Goal: Check status: Check status

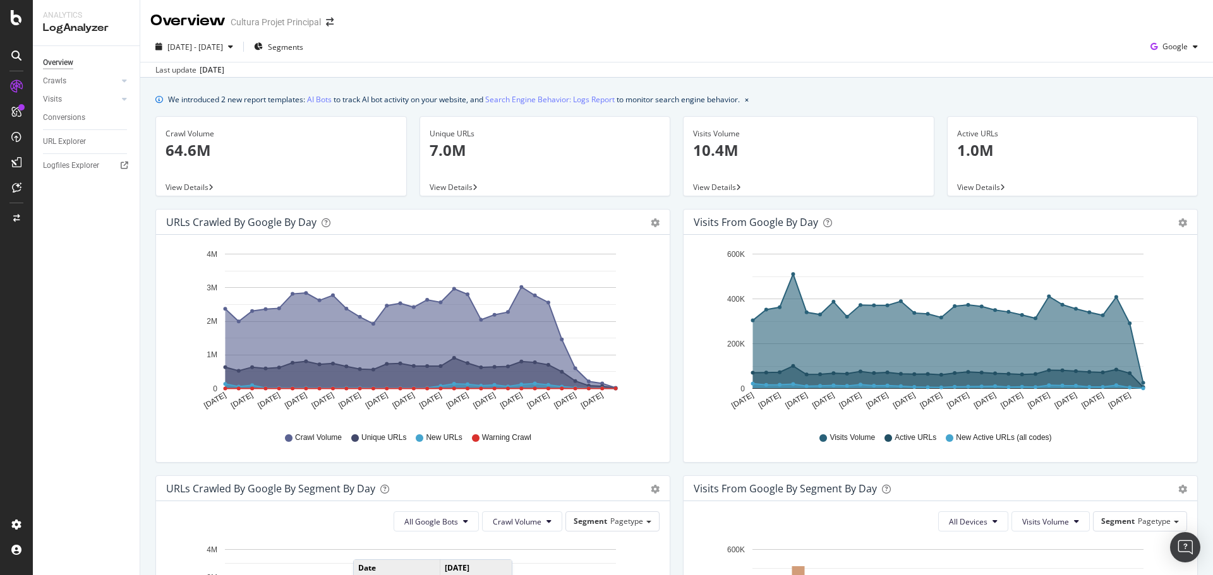
scroll to position [446, 0]
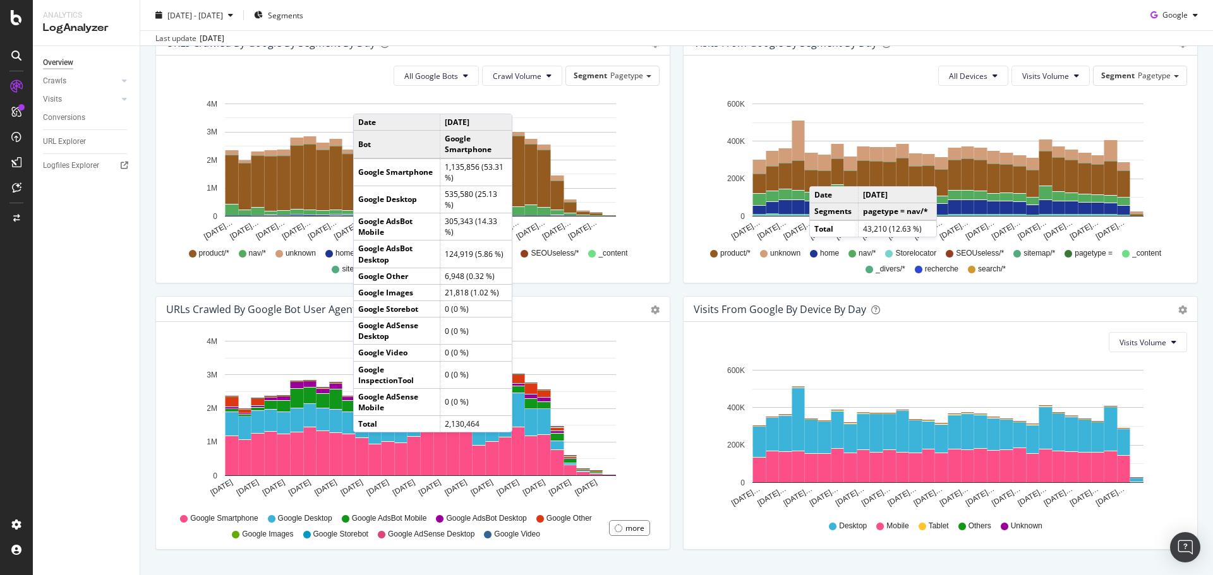
click at [14, 8] on div at bounding box center [16, 287] width 33 height 575
click at [14, 13] on icon at bounding box center [16, 17] width 11 height 15
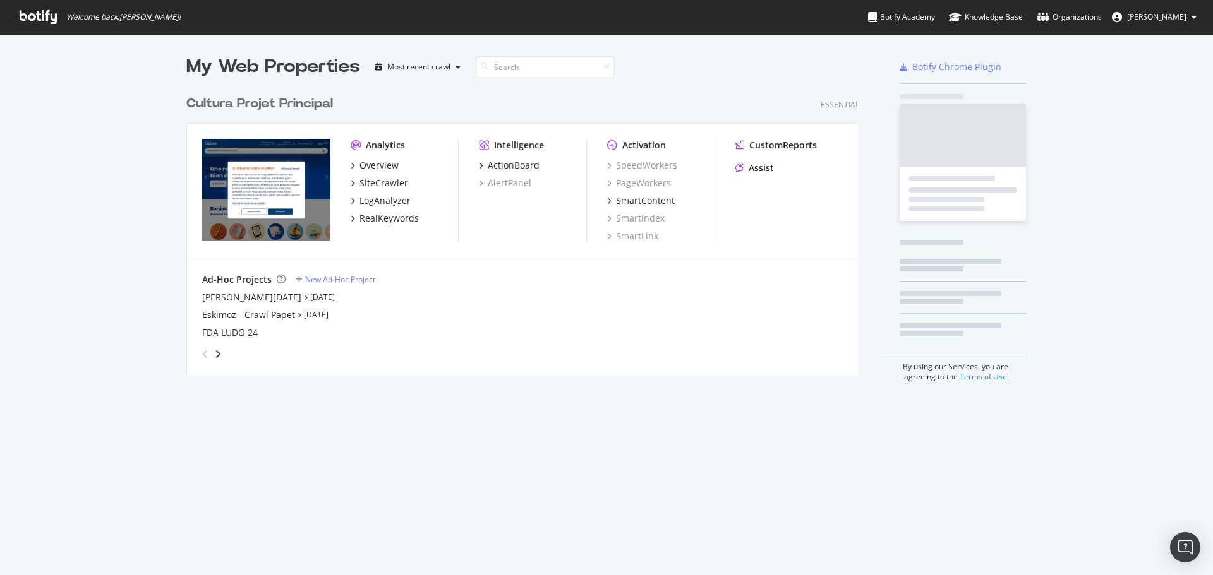
scroll to position [566, 1194]
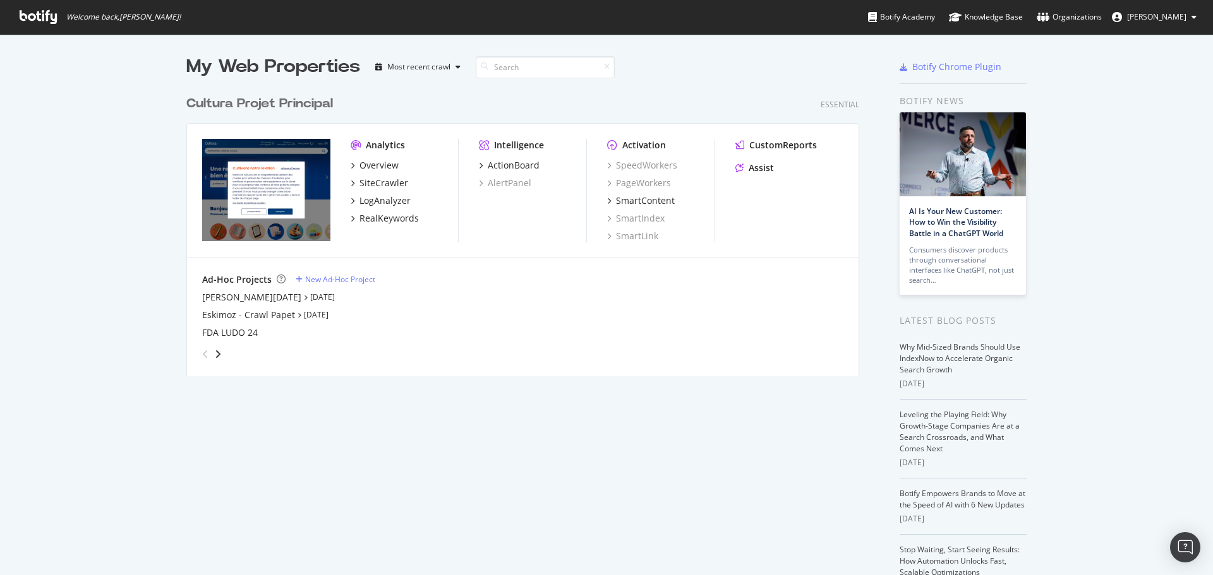
click at [260, 104] on div "Cultura Projet Principal" at bounding box center [259, 104] width 147 height 18
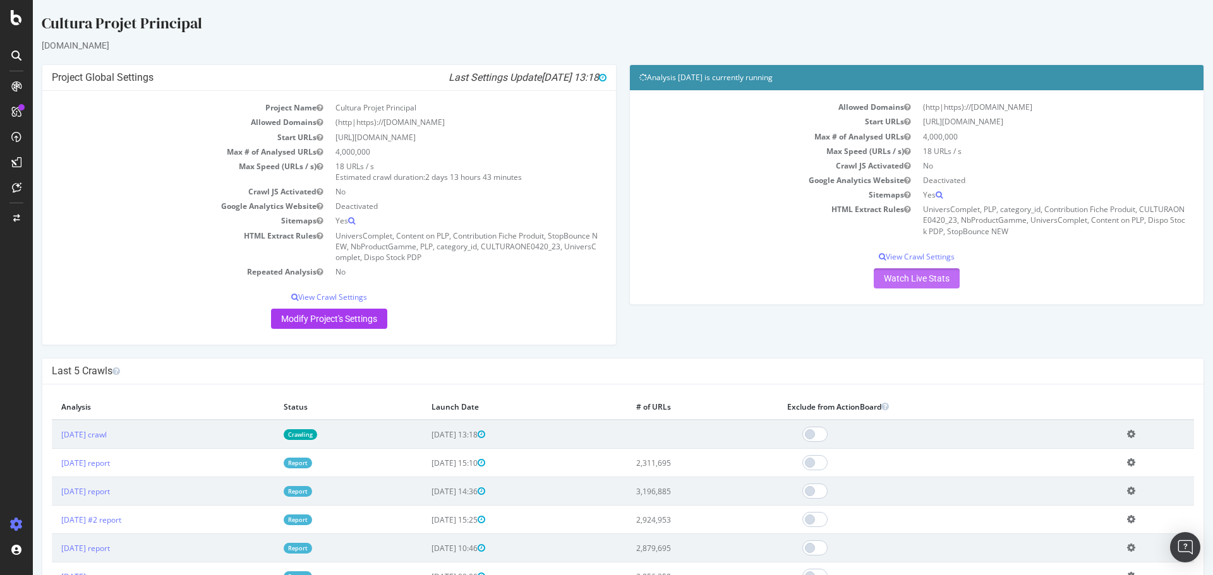
click at [910, 284] on link "Watch Live Stats" at bounding box center [917, 278] width 86 height 20
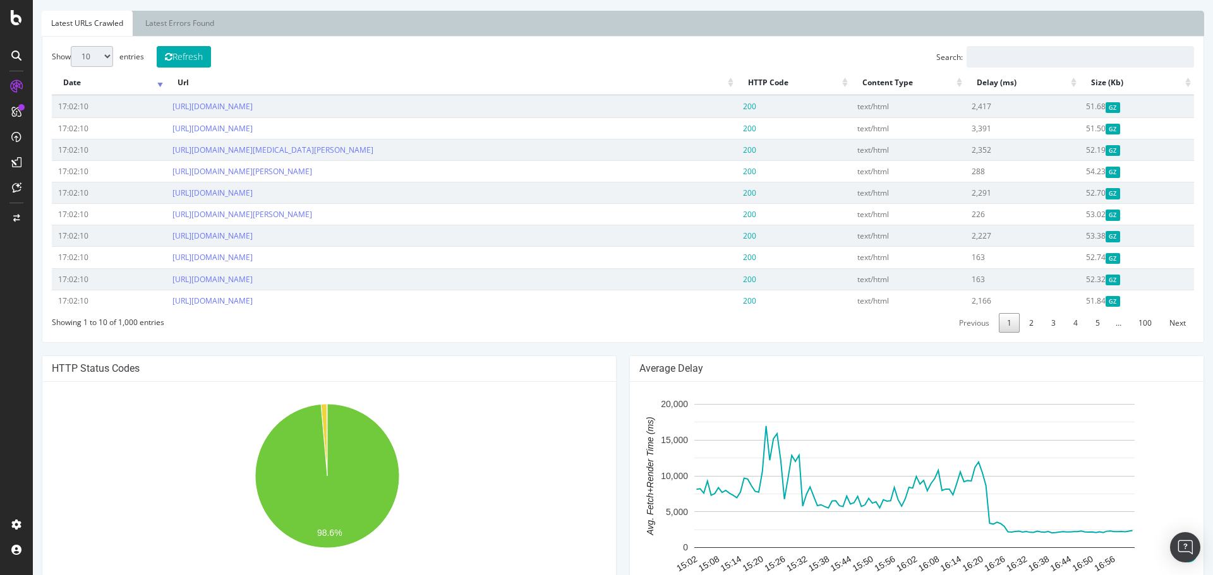
scroll to position [381, 0]
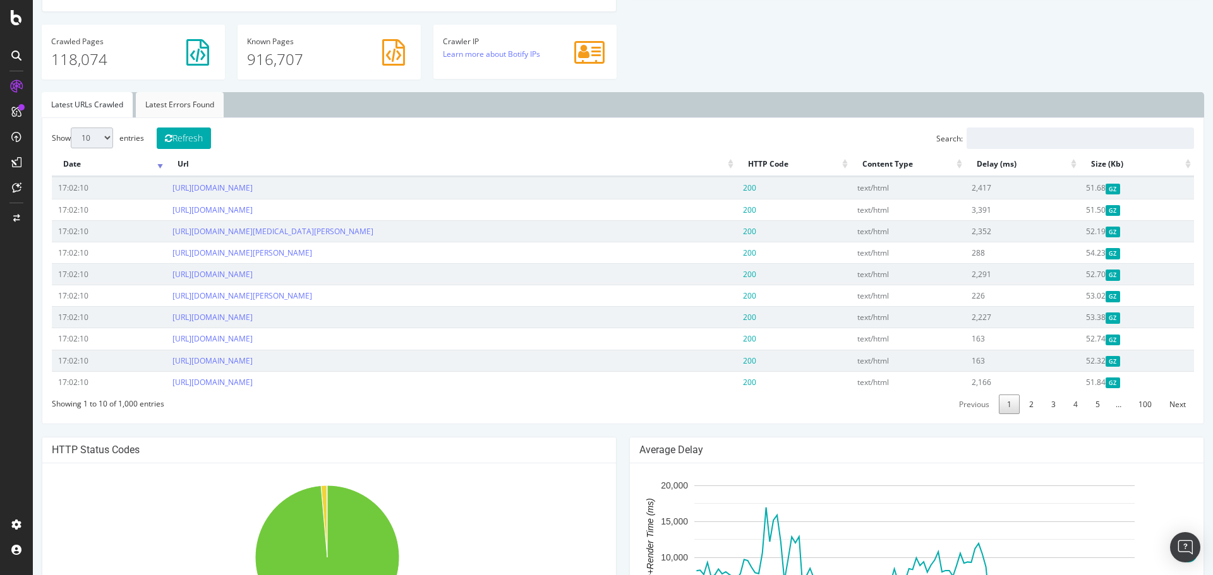
click at [190, 109] on link "Latest Errors Found" at bounding box center [180, 104] width 88 height 25
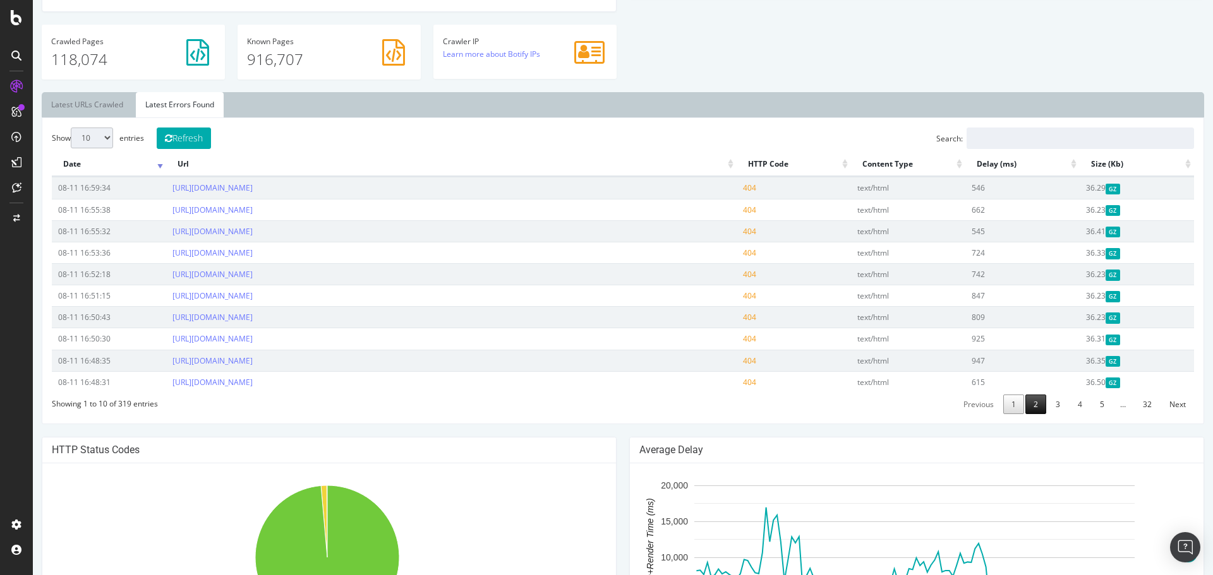
click at [1031, 407] on link "2" at bounding box center [1035, 405] width 21 height 20
click at [1055, 411] on link "3" at bounding box center [1057, 405] width 21 height 20
click at [1074, 410] on link "4" at bounding box center [1079, 405] width 21 height 20
click at [1091, 409] on link "5" at bounding box center [1101, 405] width 21 height 20
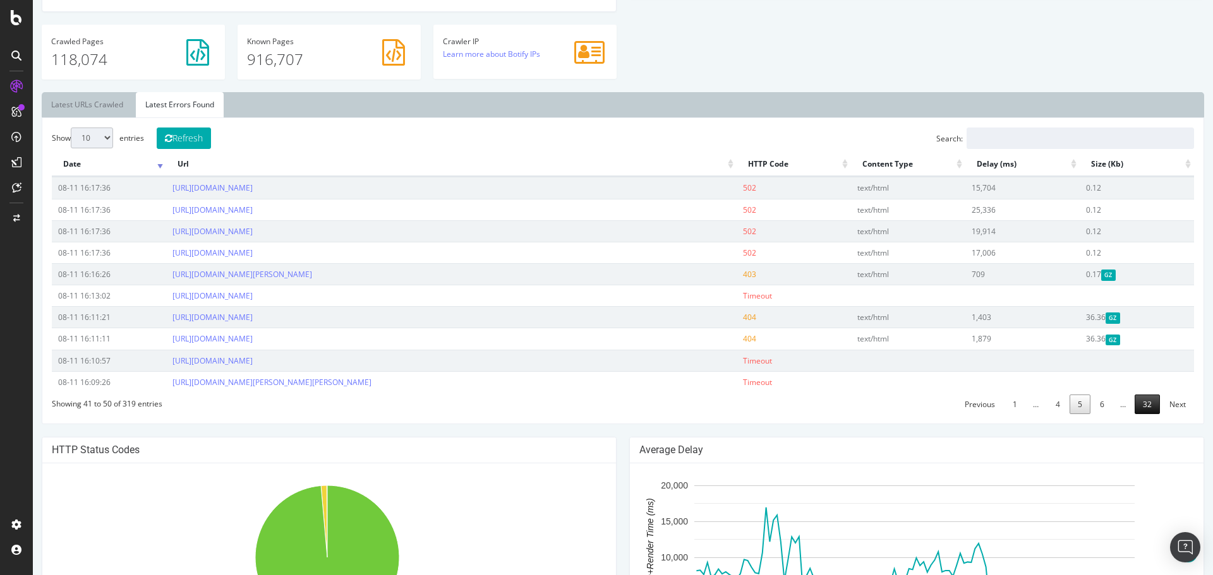
click at [1140, 414] on link "32" at bounding box center [1146, 405] width 25 height 20
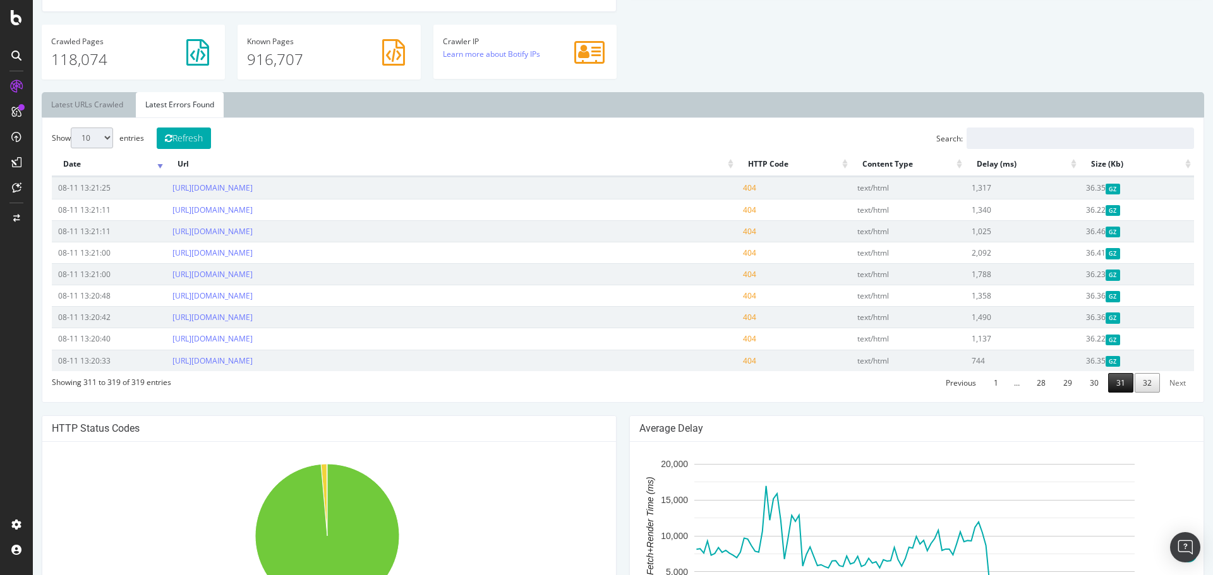
click at [1112, 389] on link "31" at bounding box center [1120, 383] width 25 height 20
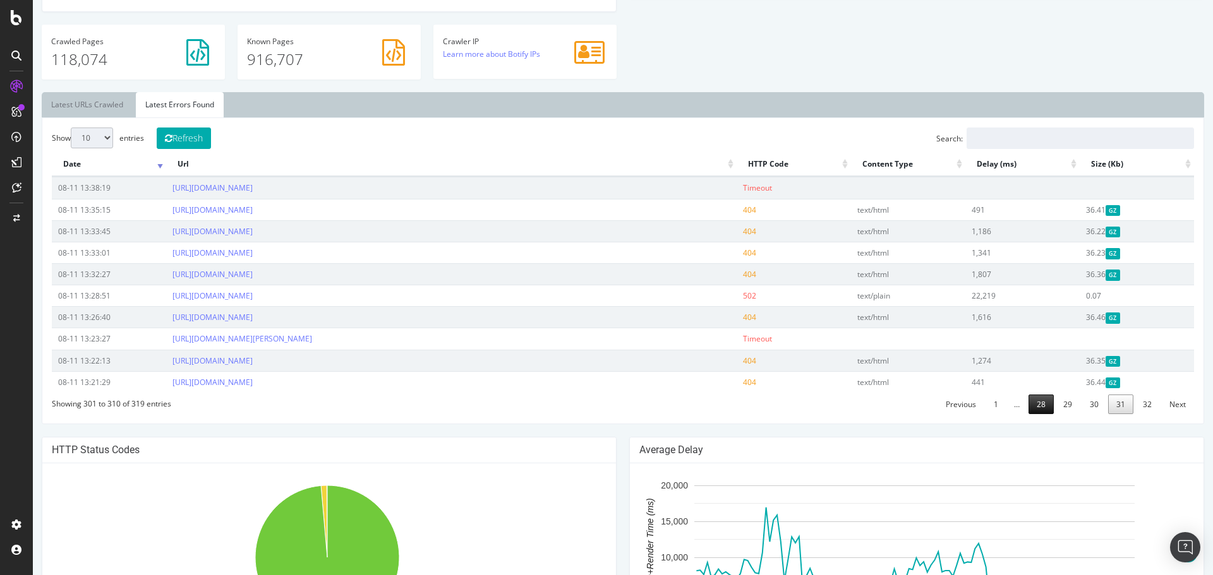
click at [1030, 412] on link "28" at bounding box center [1040, 405] width 25 height 20
click at [757, 159] on th "HTTP Code" at bounding box center [793, 164] width 114 height 25
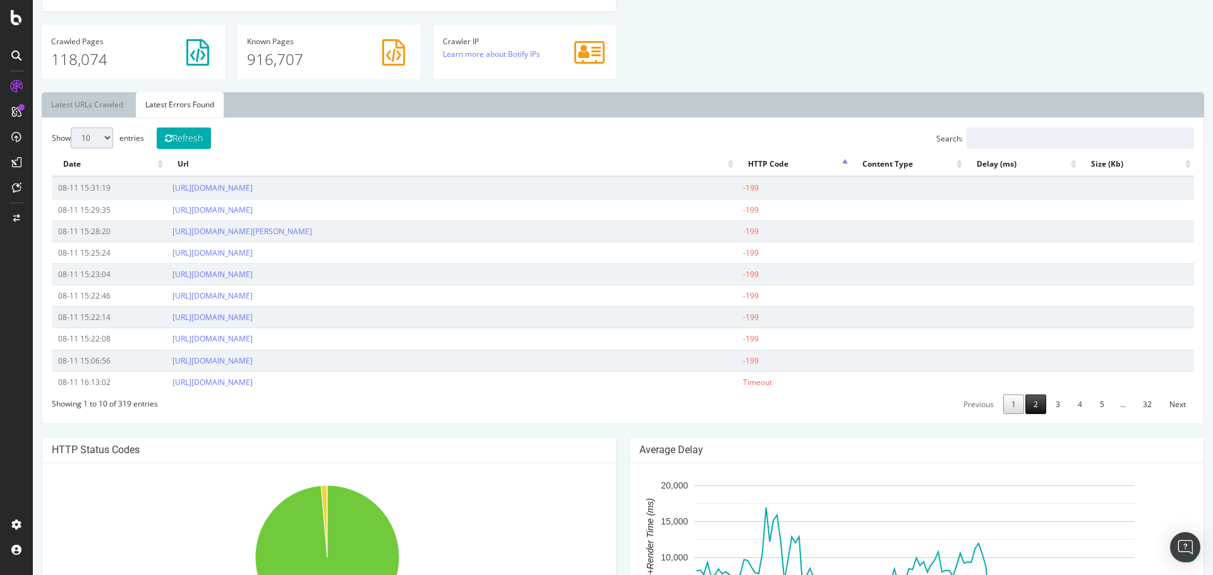
click at [1034, 403] on link "2" at bounding box center [1035, 405] width 21 height 20
click at [1050, 407] on link "3" at bounding box center [1057, 405] width 21 height 20
click at [1077, 407] on link "4" at bounding box center [1079, 405] width 21 height 20
click at [1098, 404] on link "5" at bounding box center [1101, 405] width 21 height 20
click at [1112, 407] on span "…" at bounding box center [1122, 404] width 21 height 11
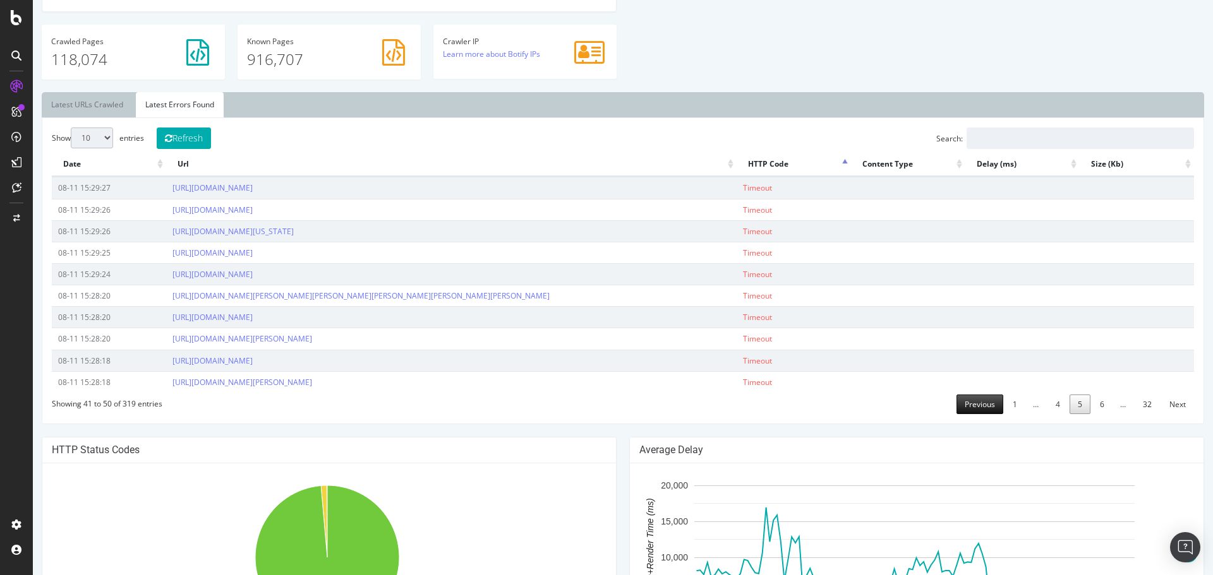
click at [985, 408] on link "Previous" at bounding box center [979, 405] width 47 height 20
click at [985, 408] on link "Previous" at bounding box center [978, 405] width 47 height 20
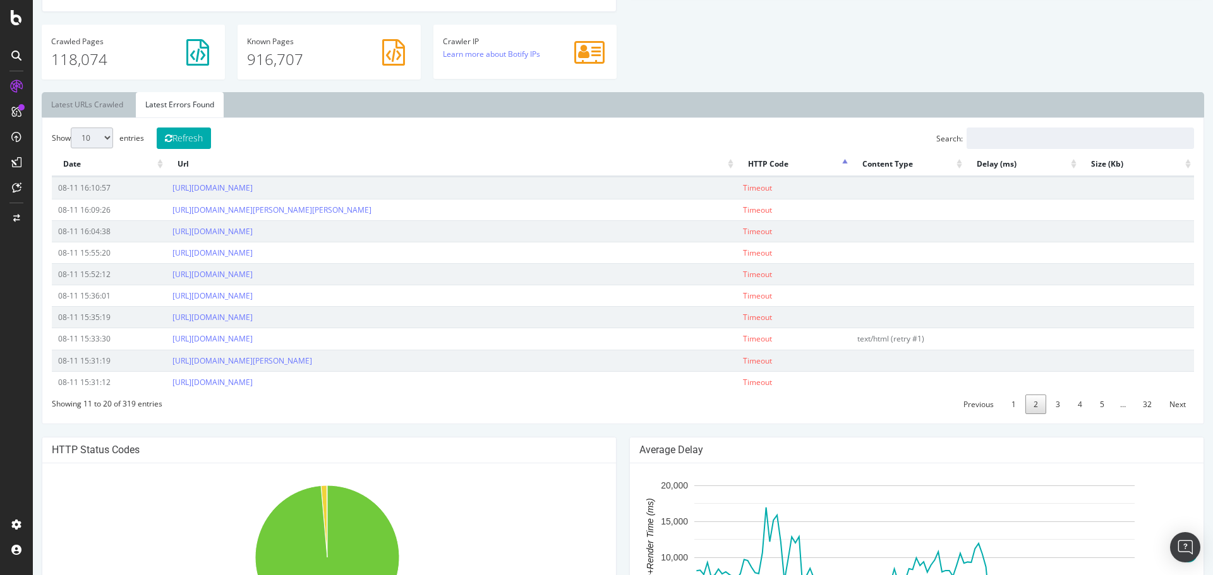
click at [985, 408] on link "Previous" at bounding box center [978, 405] width 47 height 20
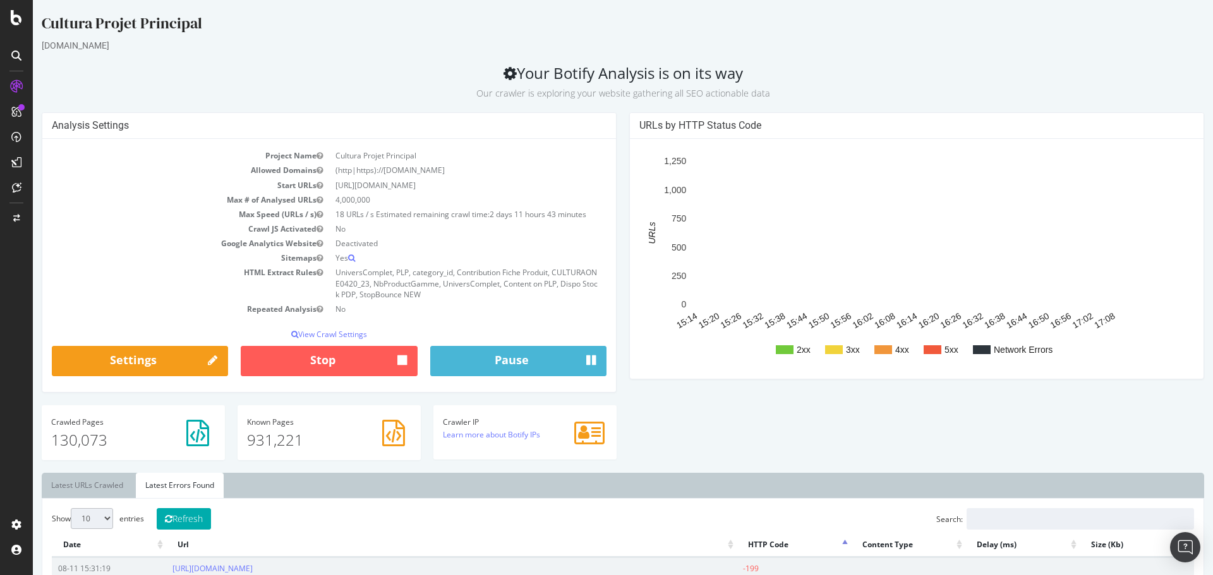
scroll to position [225, 0]
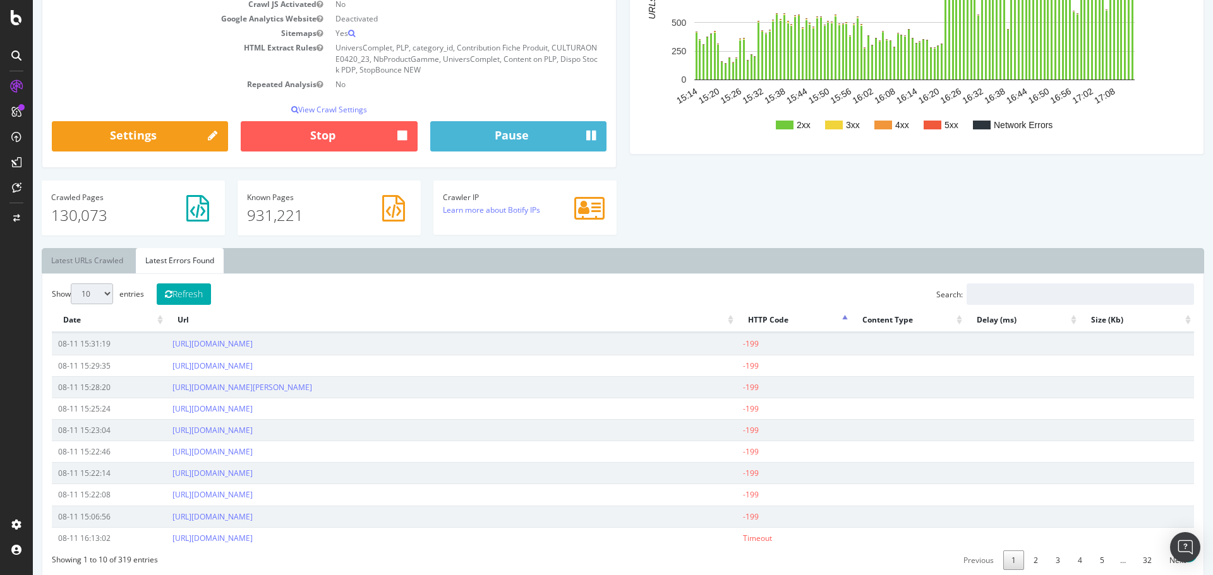
click at [69, 318] on th "Date" at bounding box center [109, 320] width 114 height 25
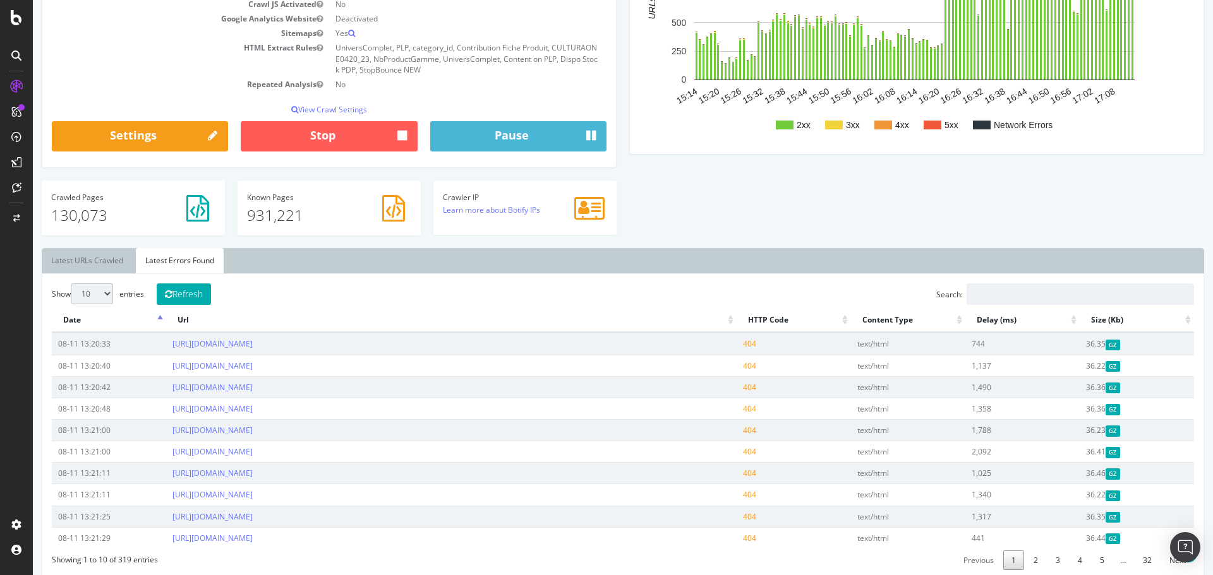
click at [69, 318] on th "Date" at bounding box center [109, 320] width 114 height 25
click at [85, 264] on link "Latest URLs Crawled" at bounding box center [87, 260] width 91 height 25
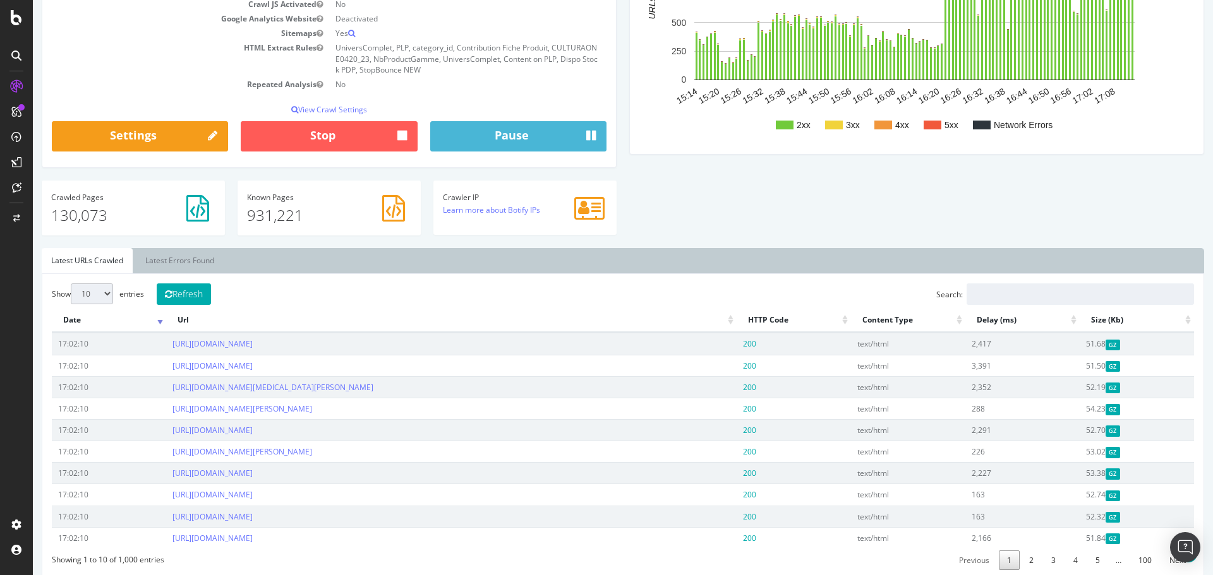
click at [80, 322] on th "Date" at bounding box center [109, 320] width 114 height 25
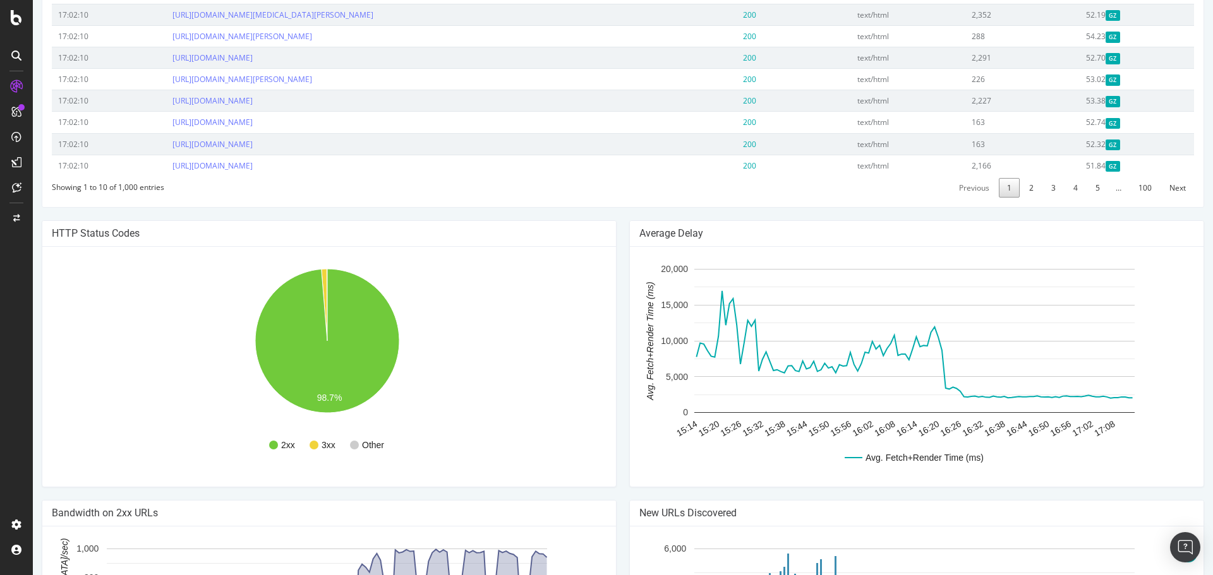
scroll to position [599, 0]
